Goal: Check status: Check status

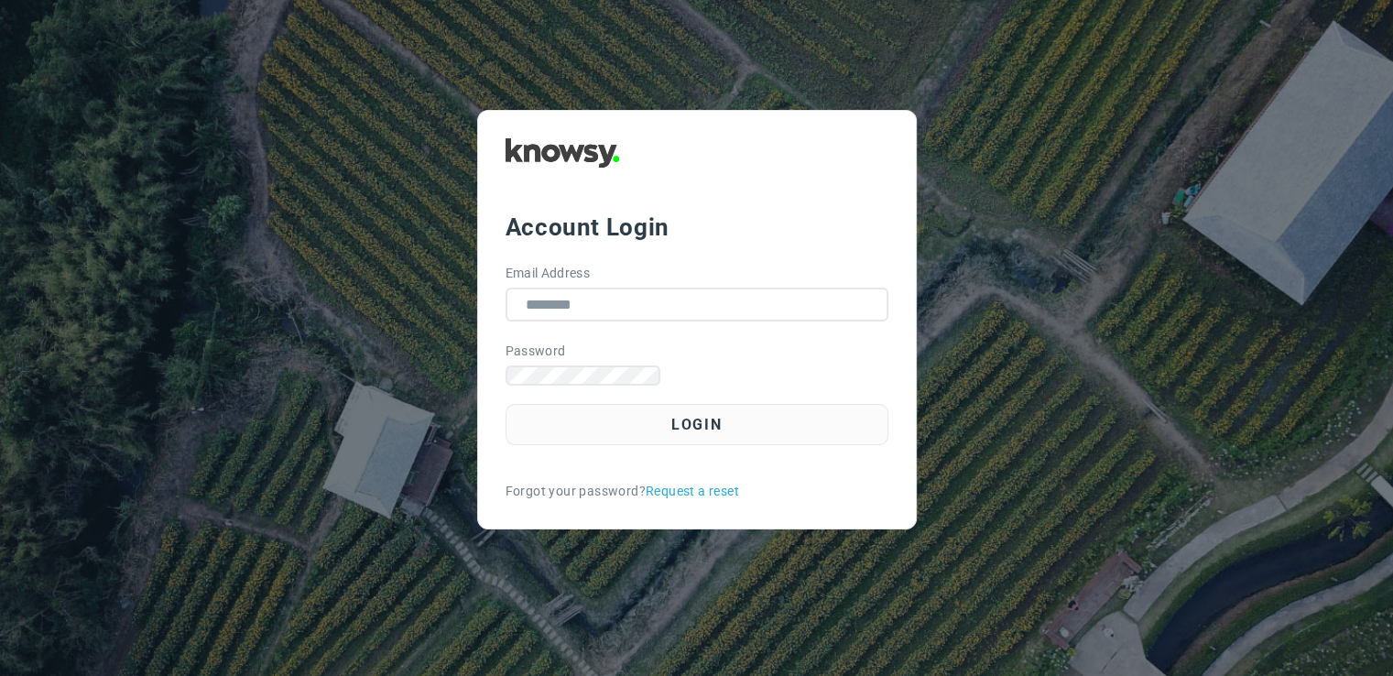
scroll to position [667, 0]
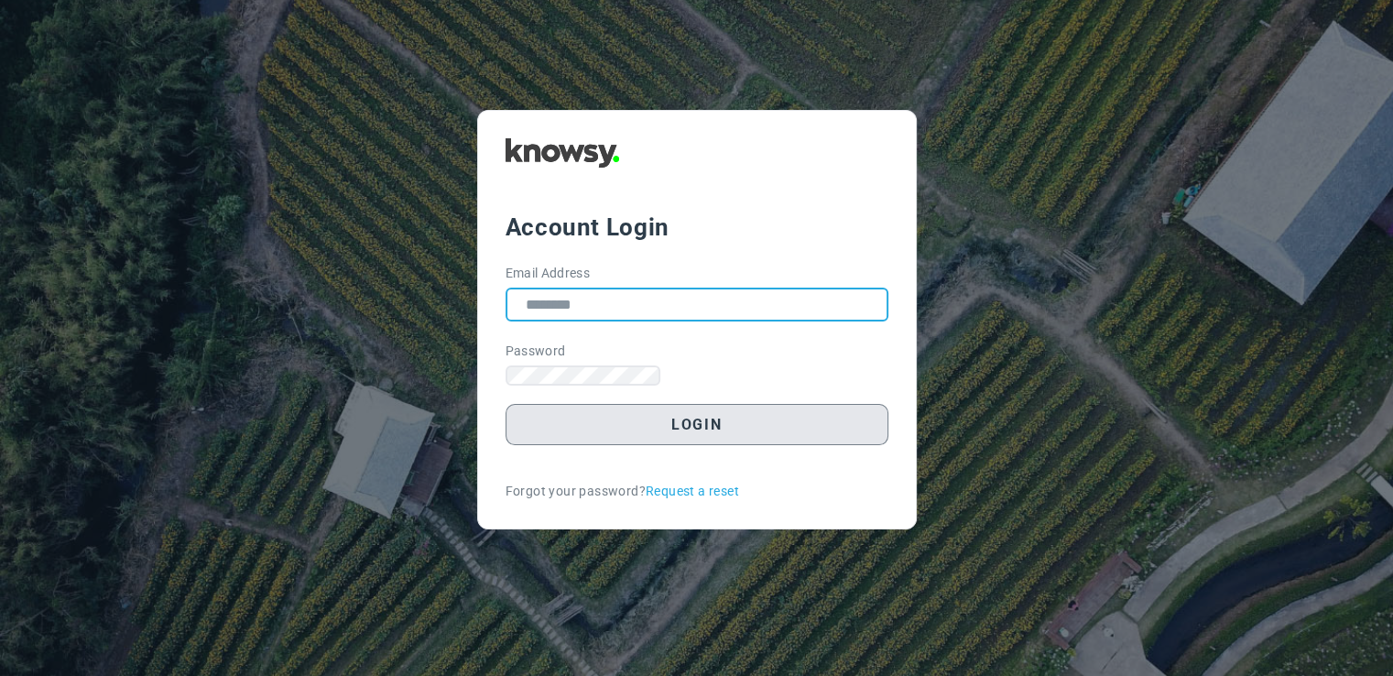
type input "**********"
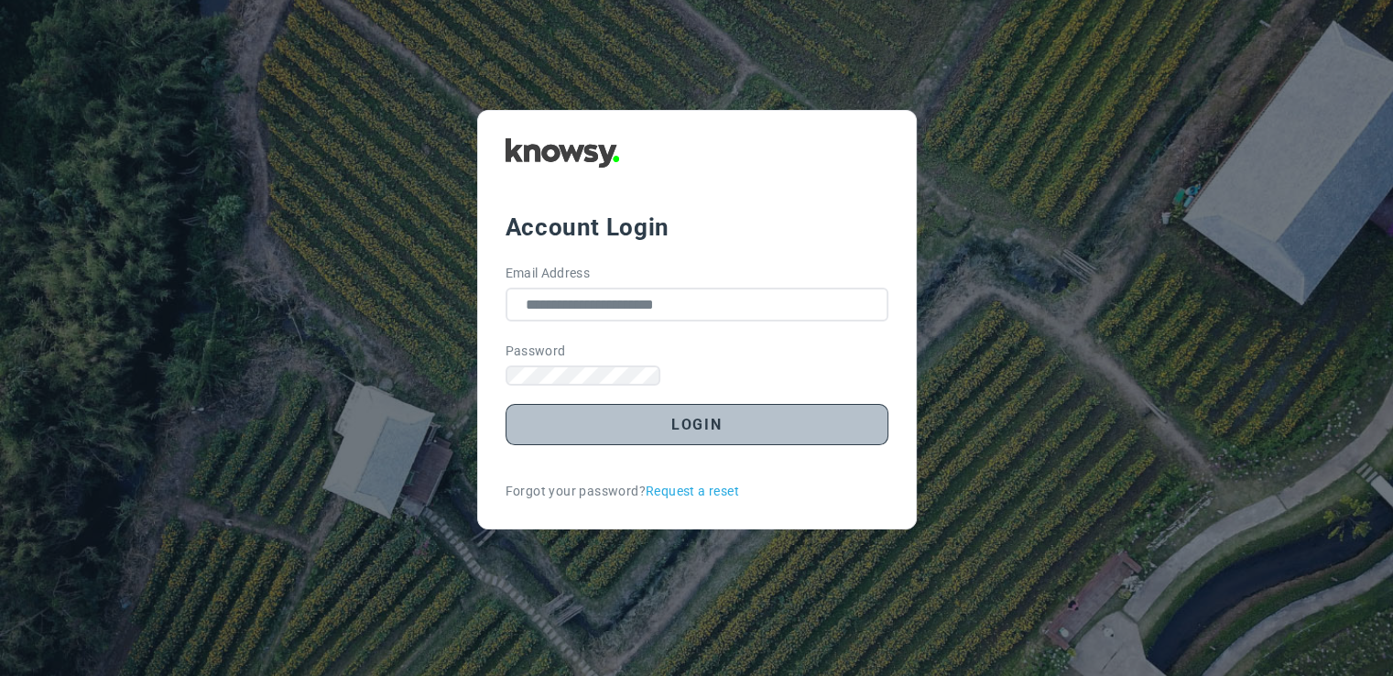
click at [645, 445] on button "Login" at bounding box center [696, 424] width 383 height 41
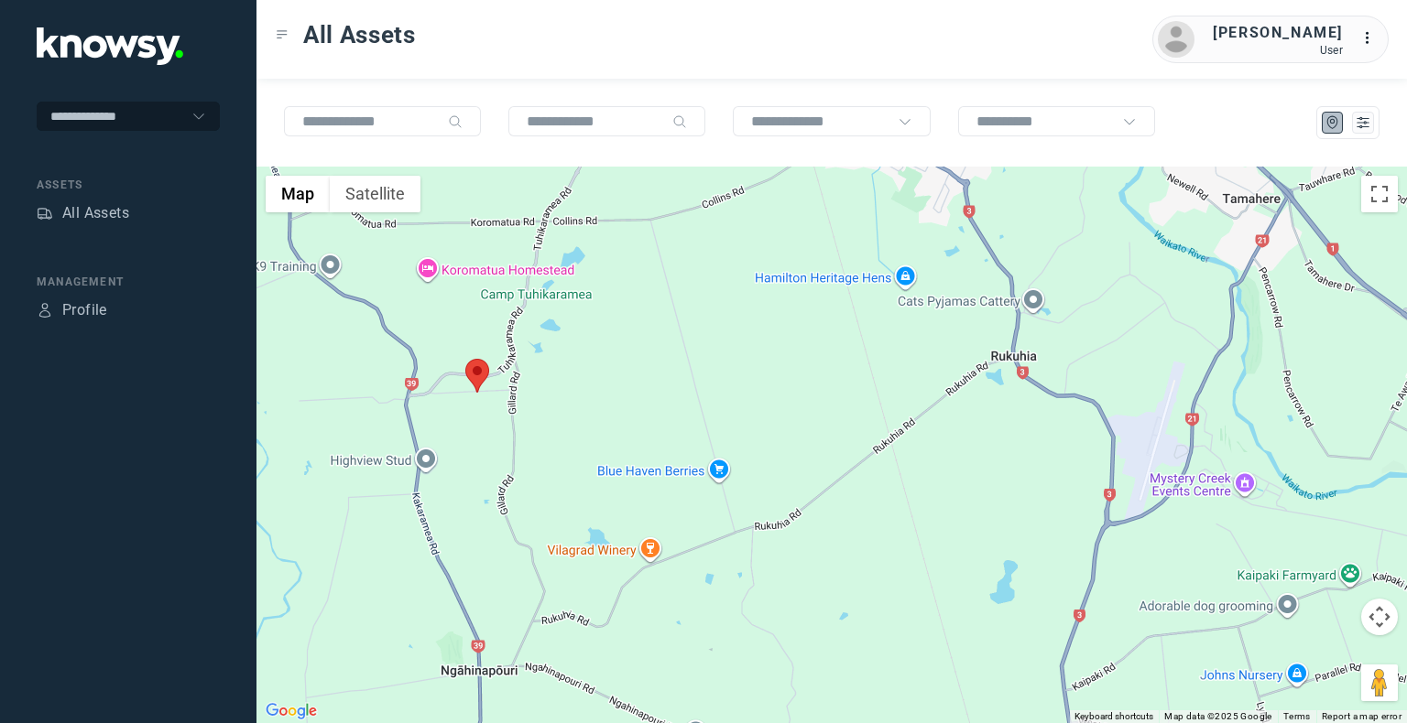
click at [466, 375] on img at bounding box center [477, 376] width 24 height 34
click at [465, 359] on area at bounding box center [465, 359] width 0 height 0
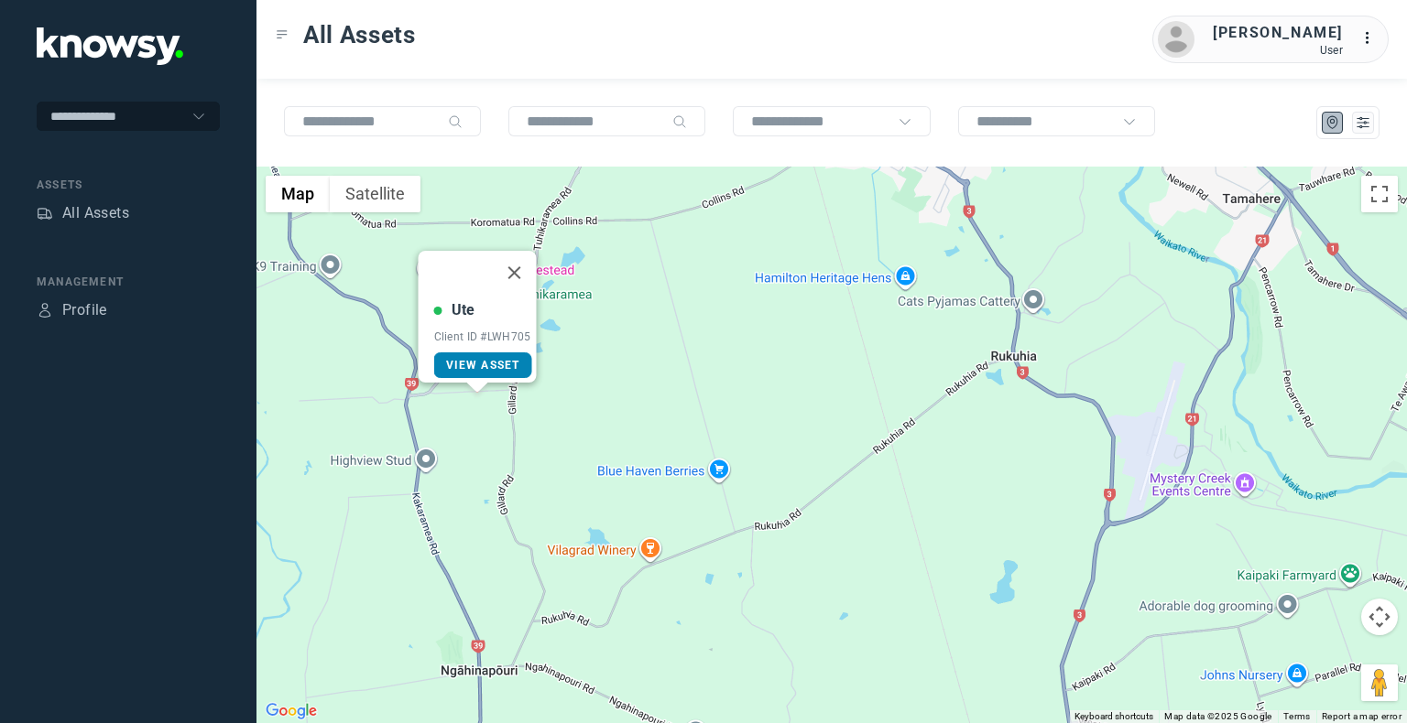
click at [476, 359] on span "View Asset" at bounding box center [483, 365] width 74 height 13
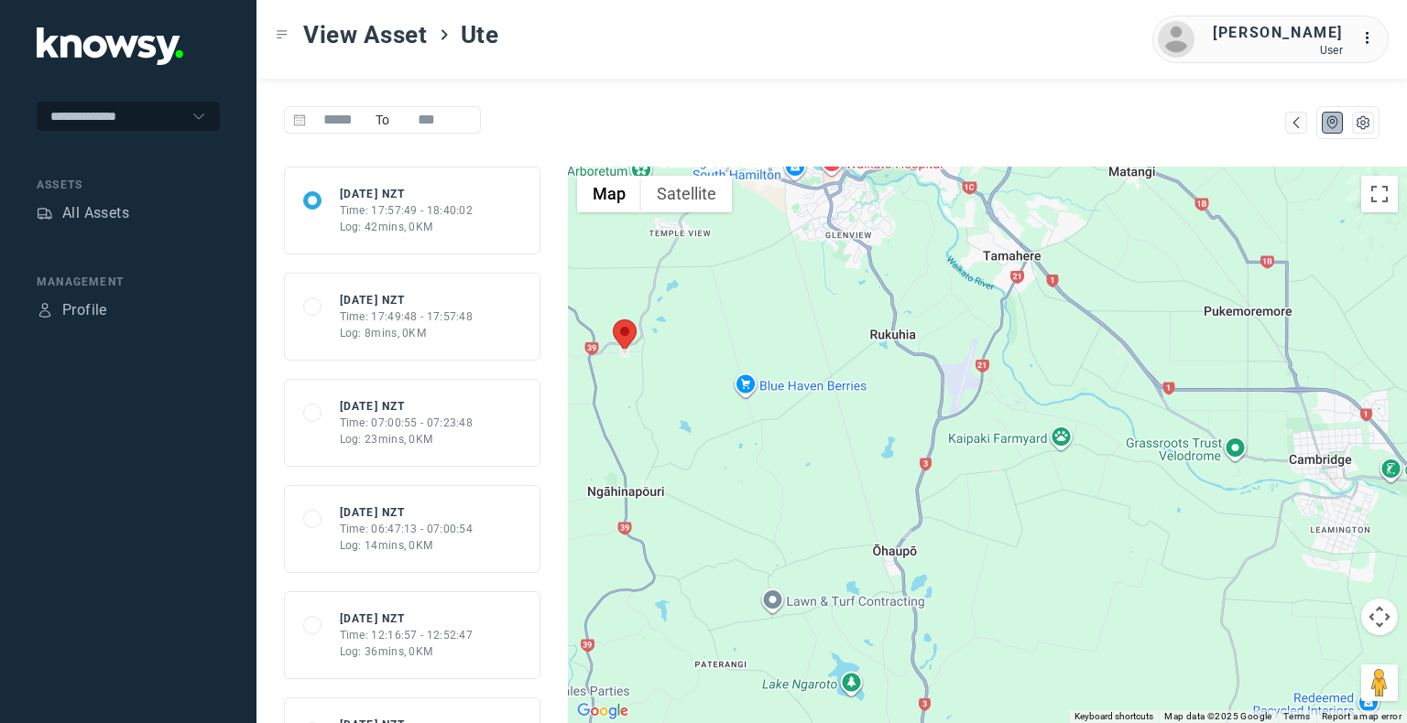
click at [379, 223] on div "Log: 42mins, 0KM" at bounding box center [407, 227] width 134 height 16
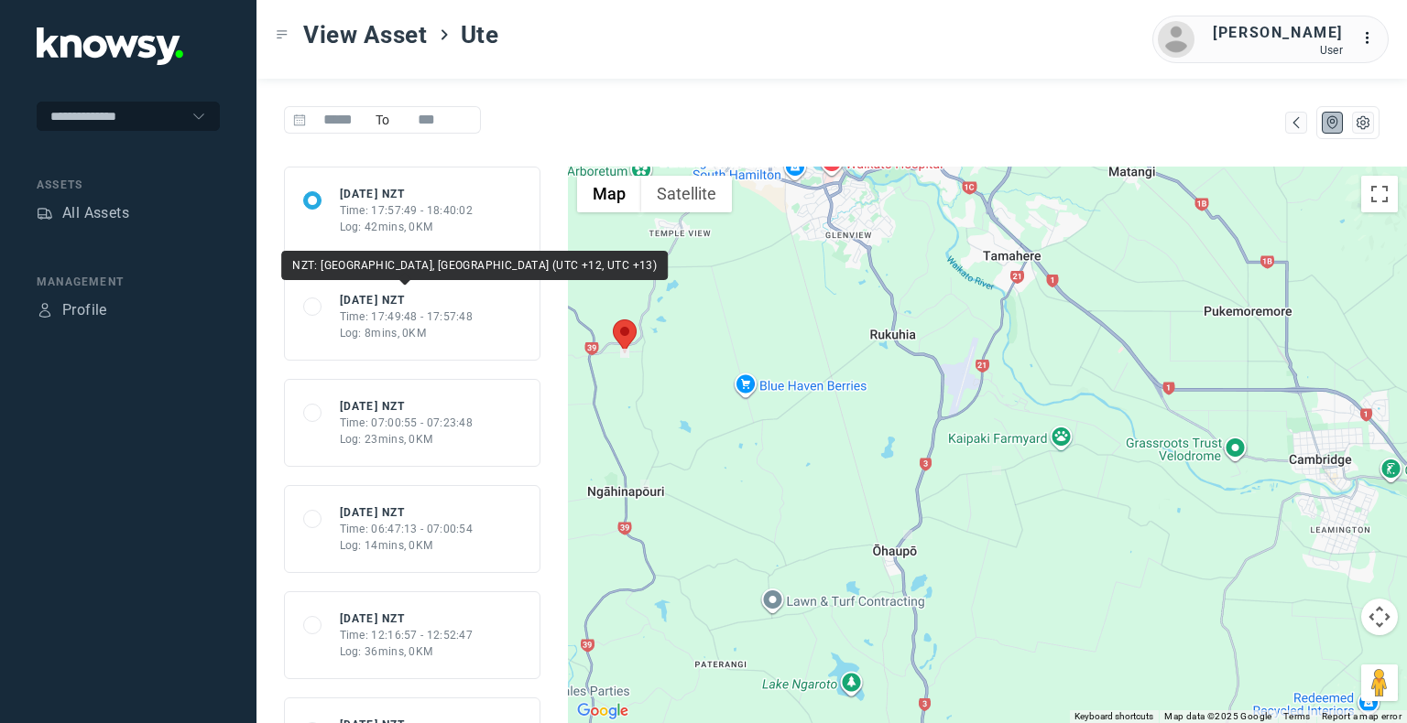
click at [406, 293] on div "[DATE] NZT" at bounding box center [407, 300] width 134 height 16
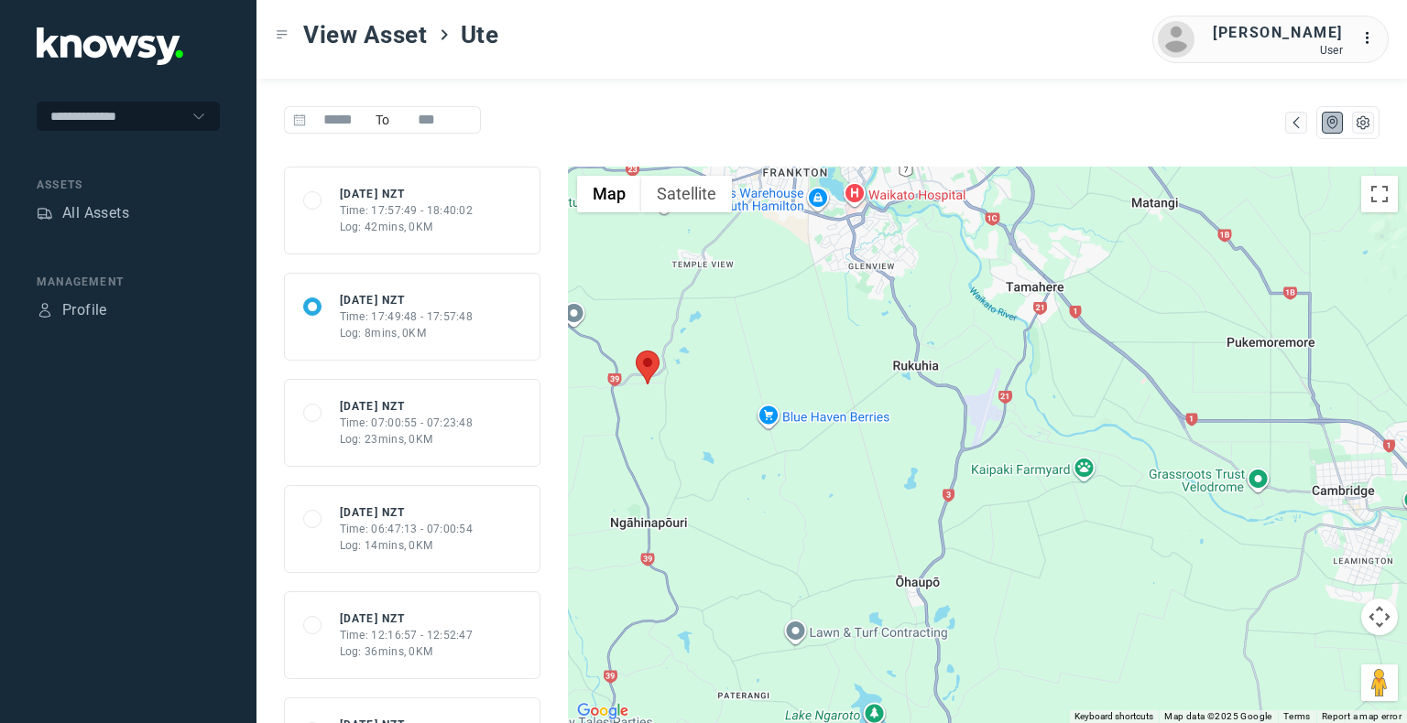
click at [464, 427] on div "Time: 07:00:55 - 07:23:48" at bounding box center [407, 423] width 134 height 16
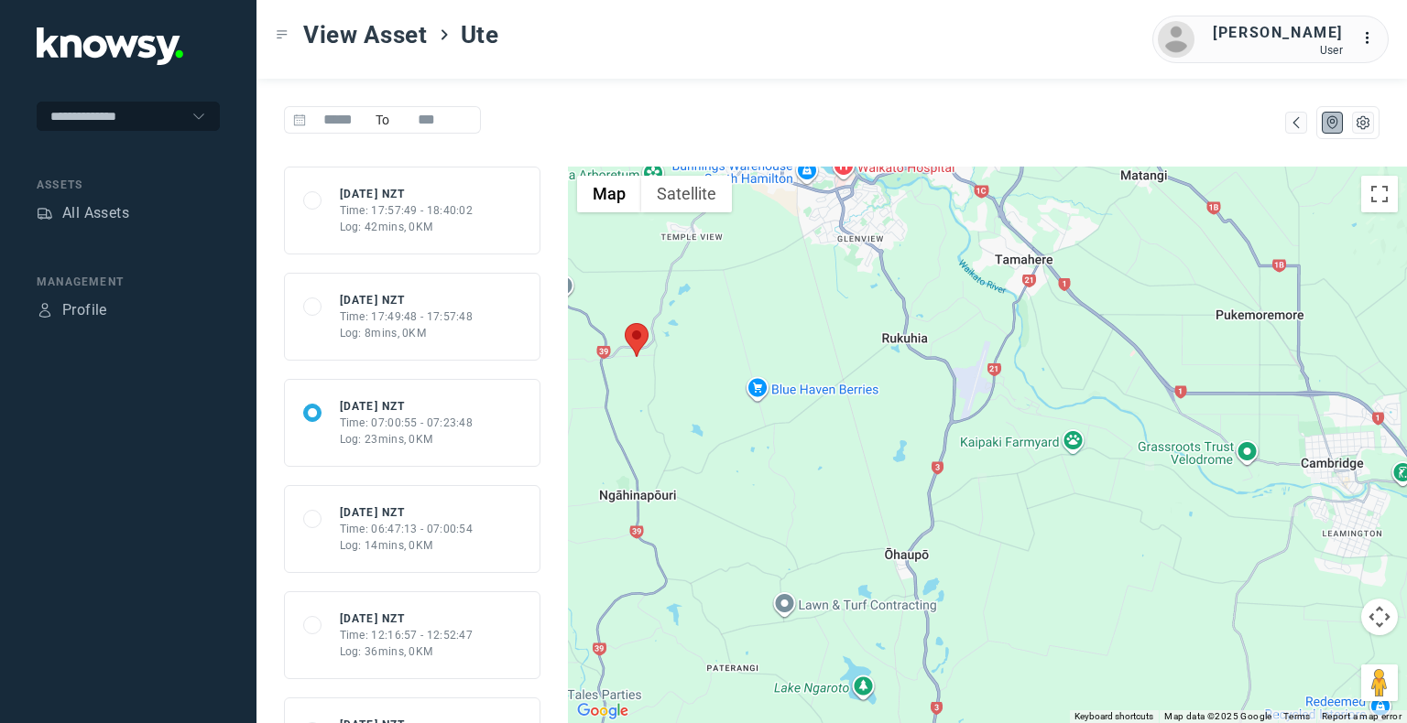
scroll to position [92, 0]
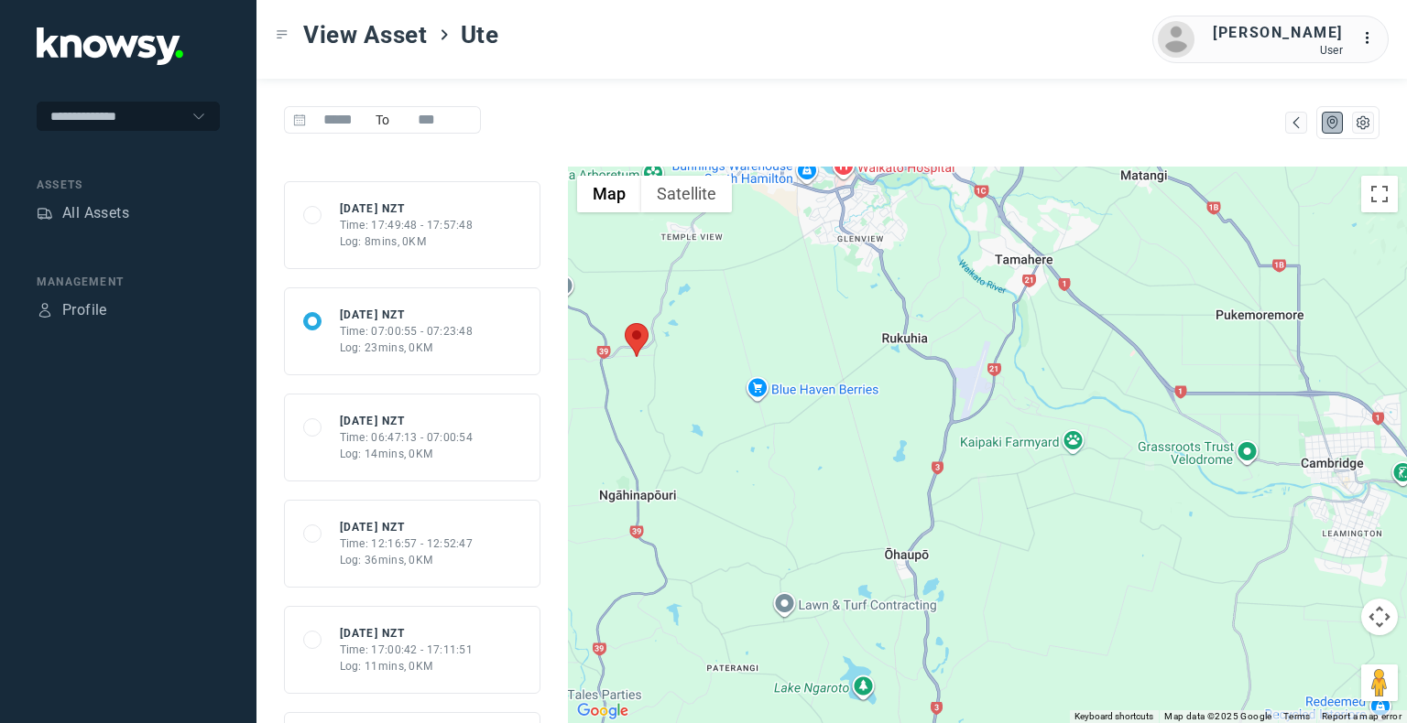
click at [447, 545] on div "Time: 12:16:57 - 12:52:47" at bounding box center [407, 544] width 134 height 16
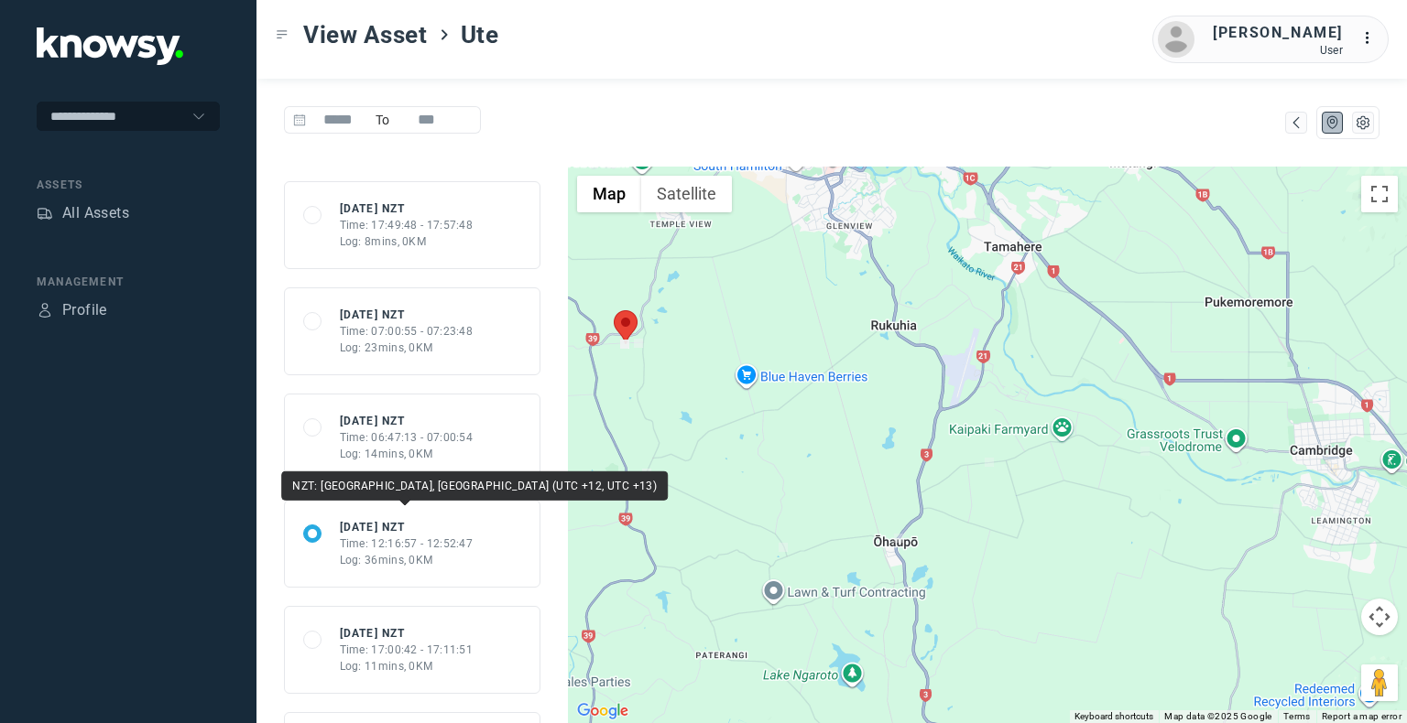
scroll to position [183, 0]
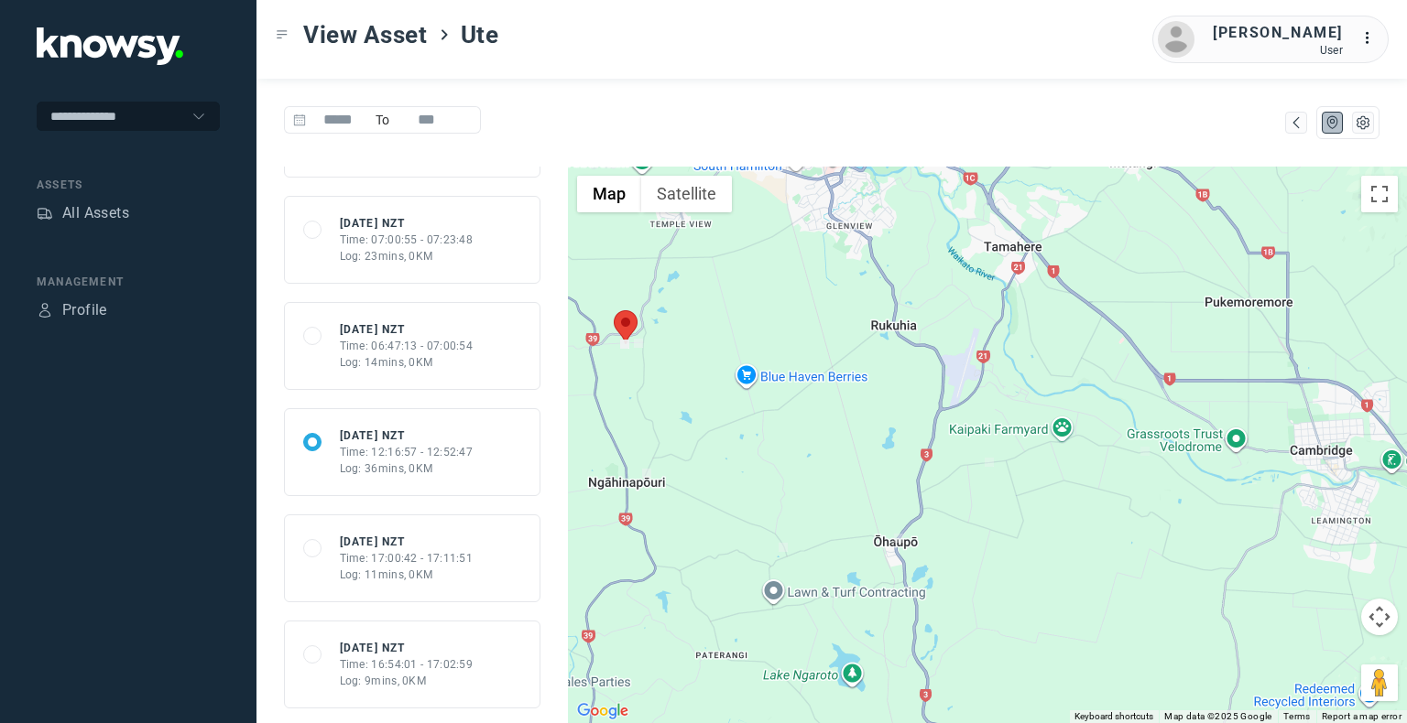
click at [451, 556] on div "Time: 17:00:42 - 17:11:51" at bounding box center [407, 558] width 134 height 16
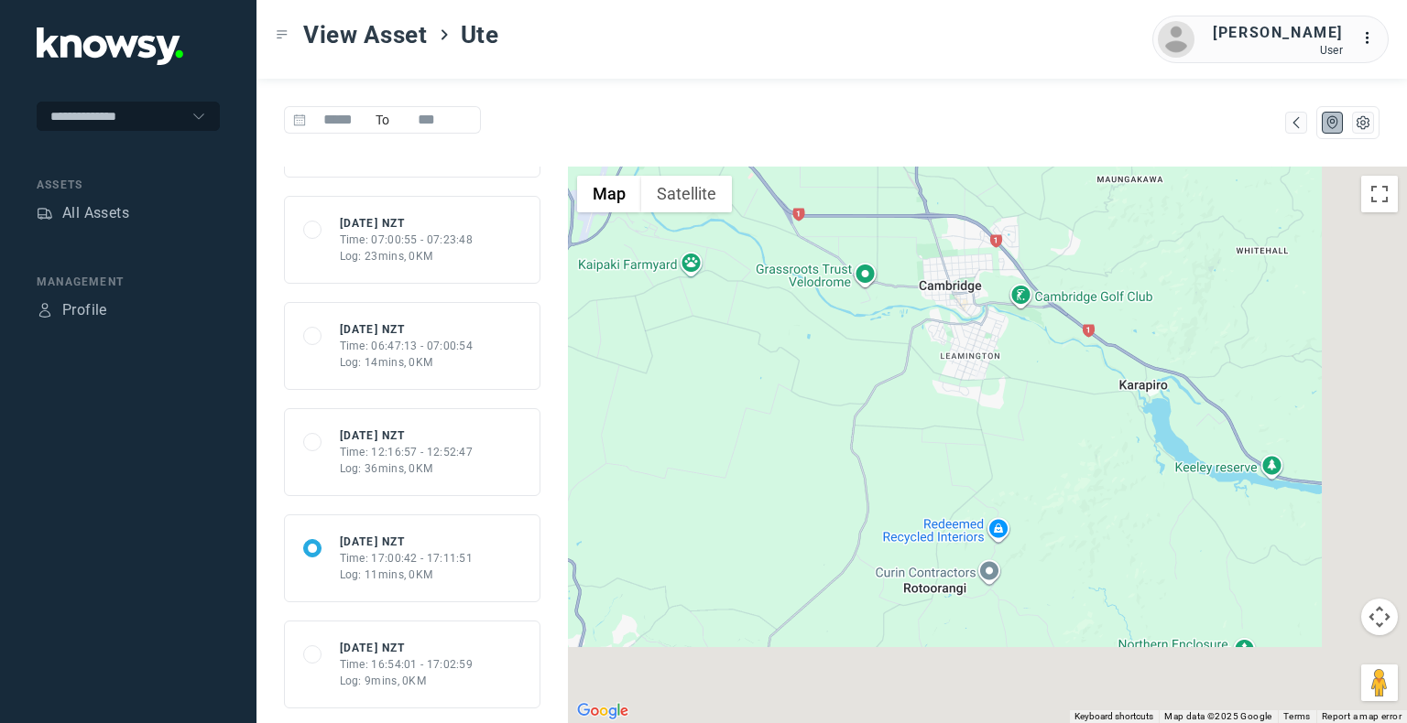
drag, startPoint x: 1110, startPoint y: 594, endPoint x: 715, endPoint y: 425, distance: 429.5
click at [715, 425] on div at bounding box center [987, 445] width 839 height 557
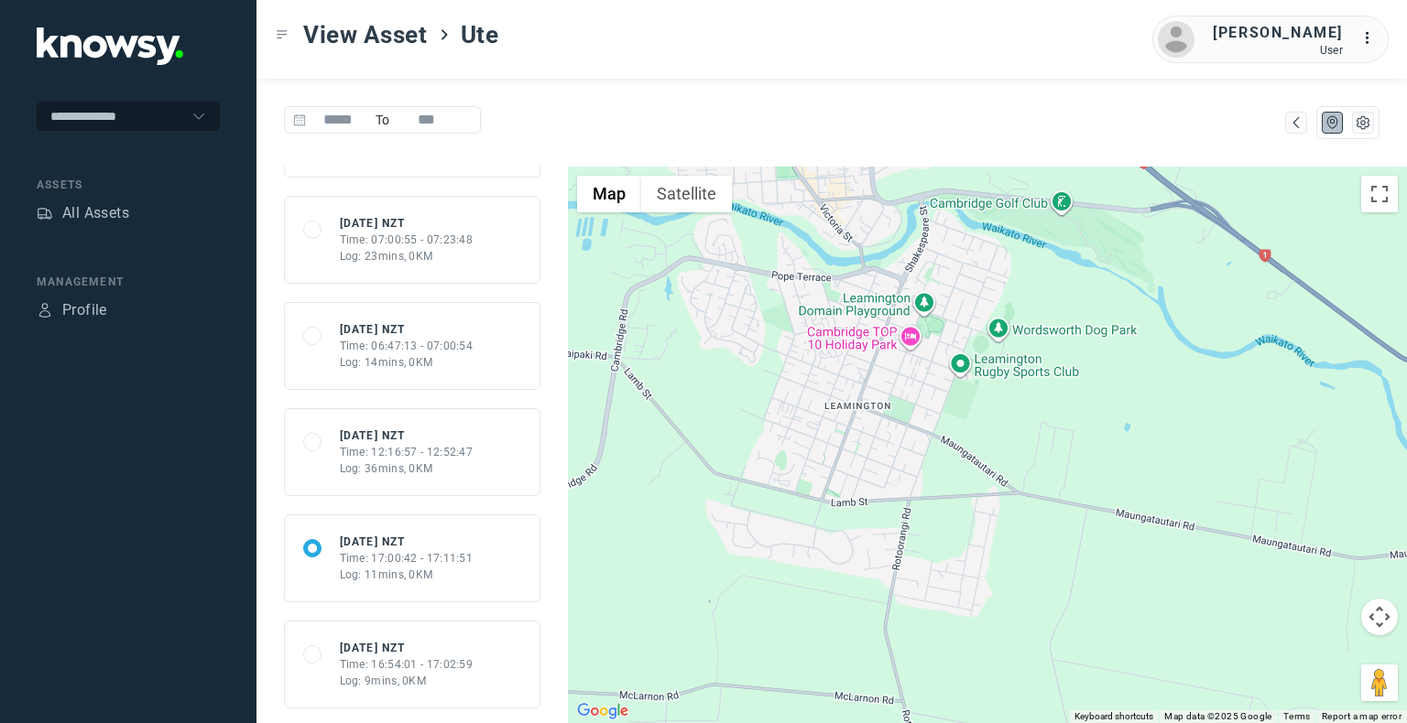
drag, startPoint x: 929, startPoint y: 378, endPoint x: 921, endPoint y: 408, distance: 30.4
click at [921, 408] on div at bounding box center [987, 445] width 839 height 557
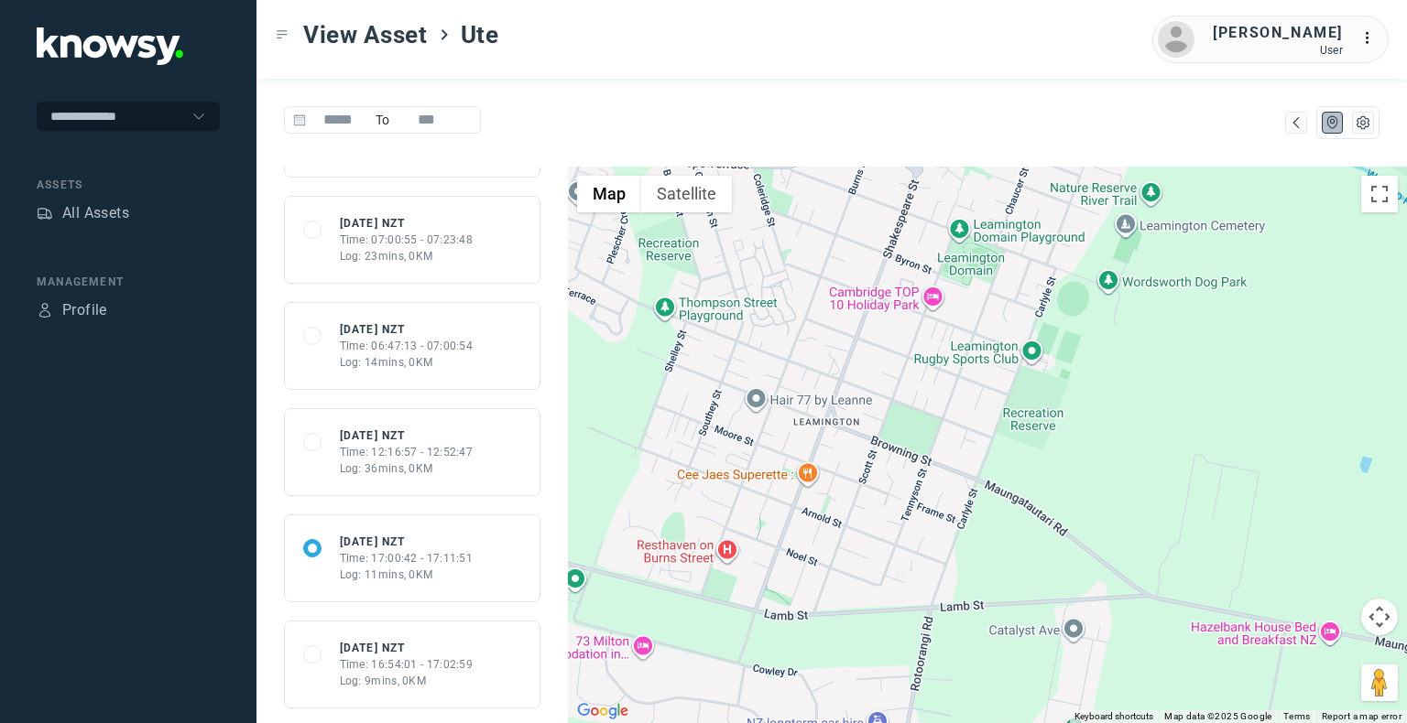
click at [434, 449] on div "Time: 12:16:57 - 12:52:47" at bounding box center [407, 452] width 134 height 16
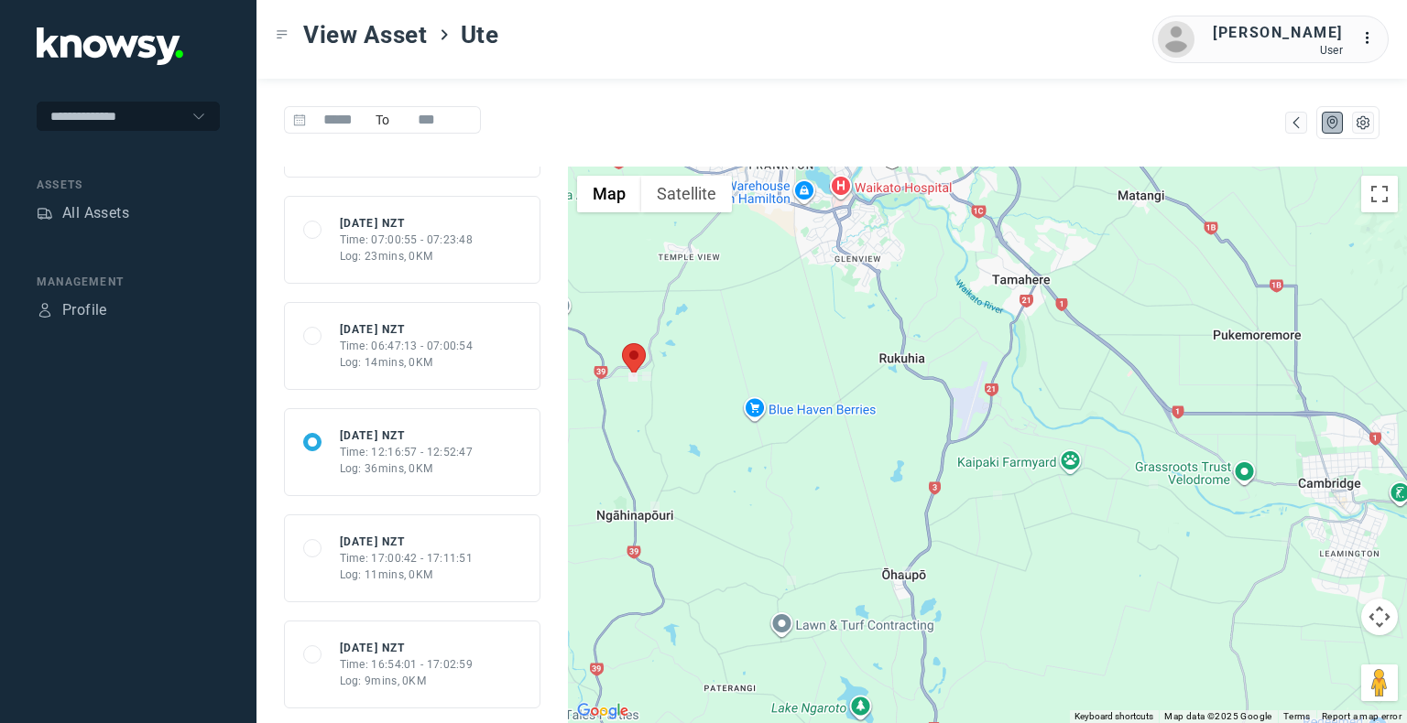
drag, startPoint x: 734, startPoint y: 447, endPoint x: 821, endPoint y: 516, distance: 111.6
click at [821, 516] on div at bounding box center [987, 445] width 839 height 557
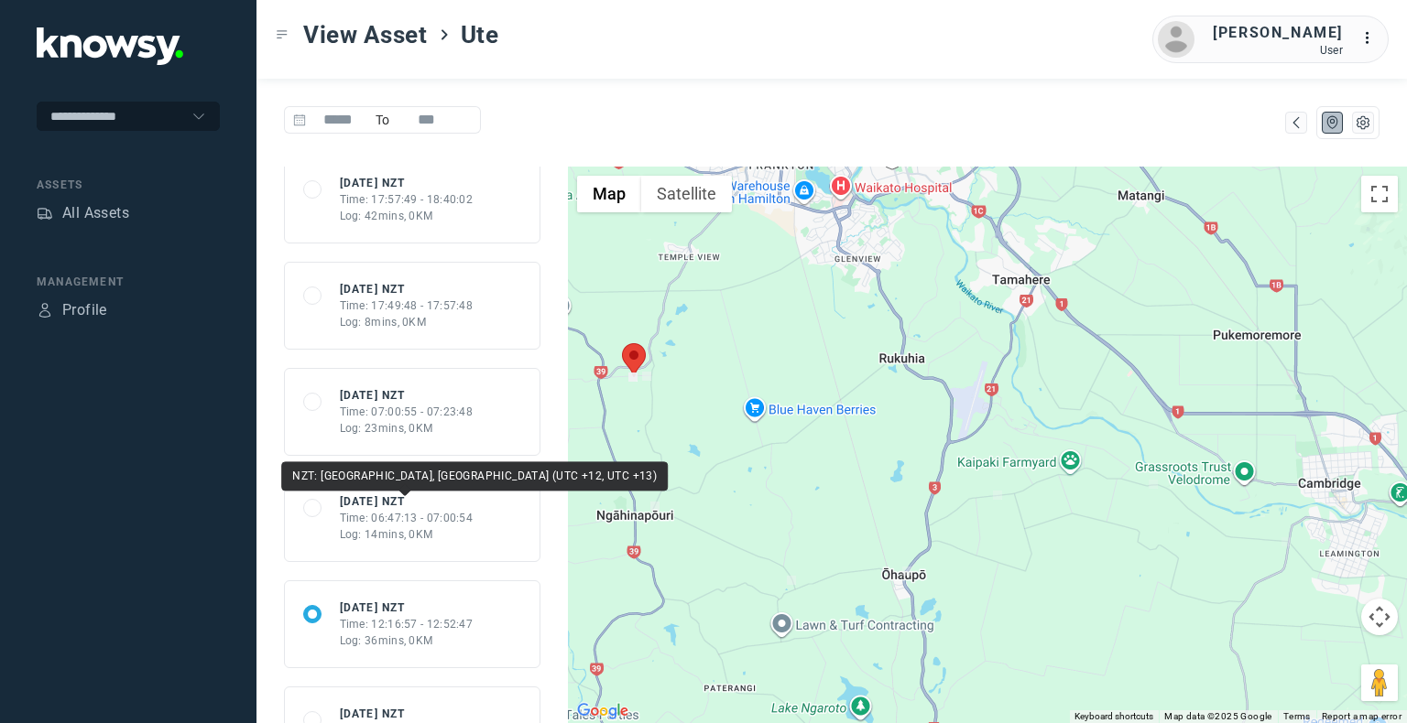
scroll to position [0, 0]
